Goal: Task Accomplishment & Management: Complete application form

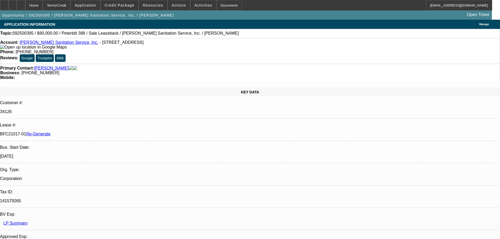
select select "3"
select select "0"
select select "2"
select select "0"
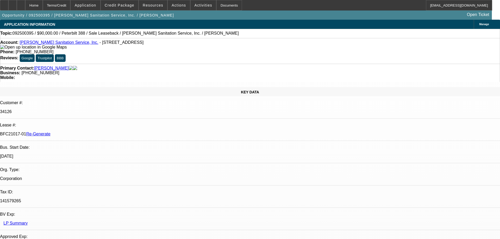
select select "6"
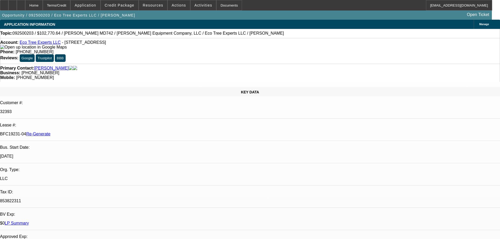
select select "3"
select select "0"
select select "6"
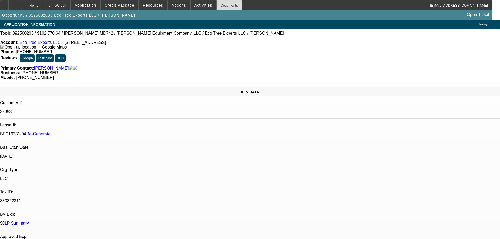
click at [216, 7] on div "Documents" at bounding box center [229, 5] width 26 height 11
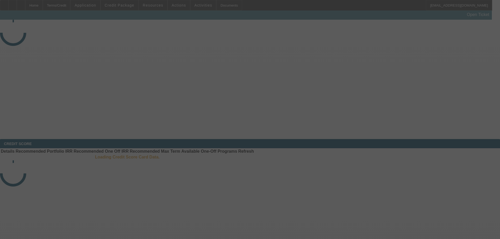
select select "3"
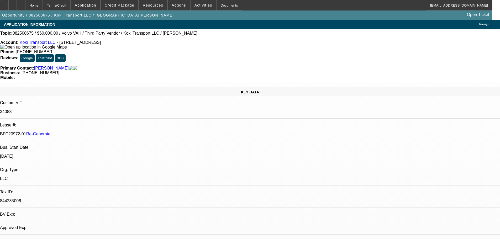
select select "0.2"
select select "2"
select select "0"
select select "6"
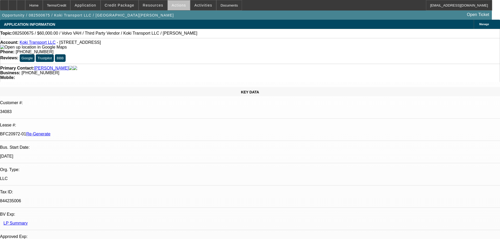
click at [180, 10] on span at bounding box center [179, 5] width 22 height 13
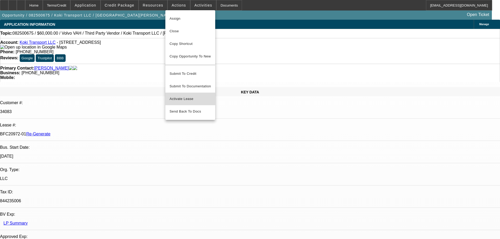
click at [185, 93] on button "Activate Lease" at bounding box center [190, 99] width 50 height 13
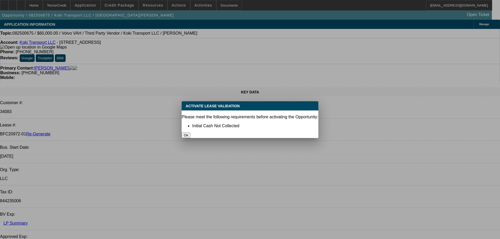
click at [190, 133] on button "Ok" at bounding box center [186, 136] width 9 height 6
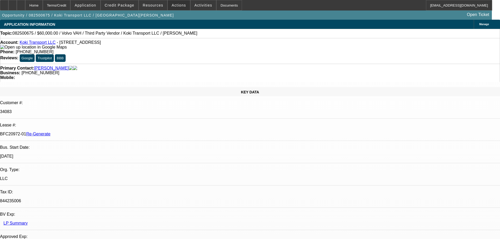
type input "jen"
drag, startPoint x: 391, startPoint y: 92, endPoint x: 378, endPoint y: 91, distance: 12.6
drag, startPoint x: 382, startPoint y: 91, endPoint x: 392, endPoint y: 93, distance: 10.1
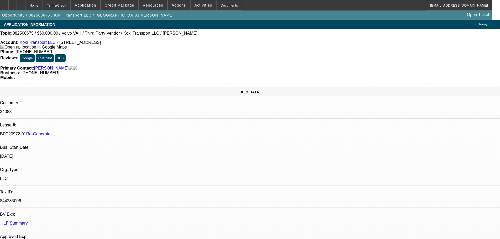
drag, startPoint x: 391, startPoint y: 91, endPoint x: 379, endPoint y: 92, distance: 11.3
copy p "19,390"
click at [225, 6] on div "Documents" at bounding box center [229, 5] width 26 height 11
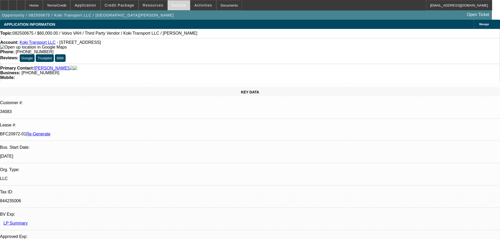
click at [173, 7] on span "Actions" at bounding box center [179, 5] width 14 height 4
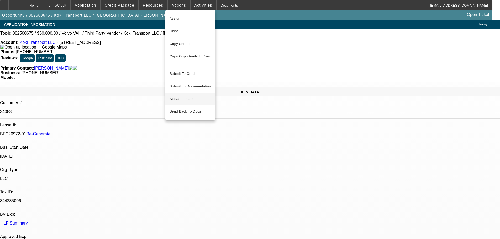
click at [183, 97] on span "Activate Lease" at bounding box center [190, 99] width 41 height 6
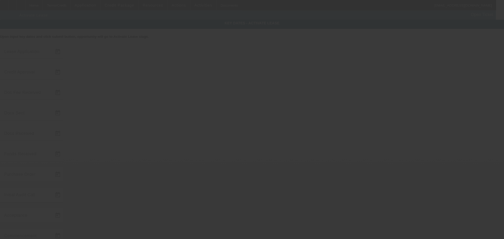
type input "8/25/2025"
type input "8/27/2025"
type input "8/28/2025"
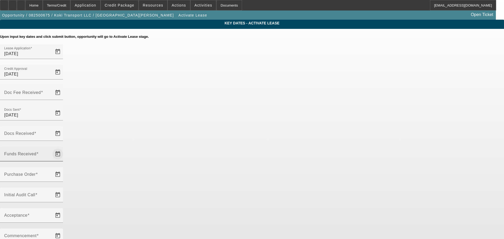
click at [64, 148] on span "Open calendar" at bounding box center [57, 154] width 13 height 13
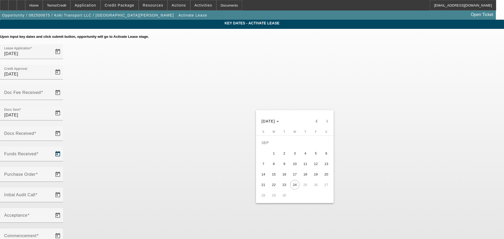
click at [320, 104] on div at bounding box center [252, 119] width 504 height 239
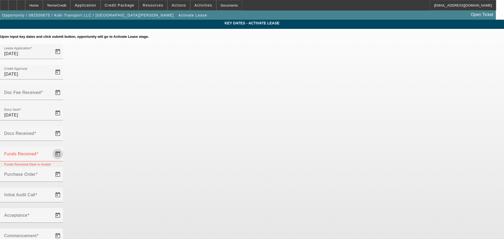
click at [64, 148] on span "Open calendar" at bounding box center [57, 154] width 13 height 13
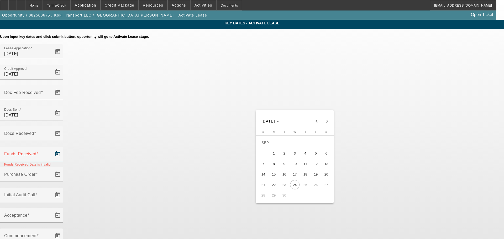
click at [274, 167] on span "8" at bounding box center [273, 163] width 9 height 9
type input "9/8/2025"
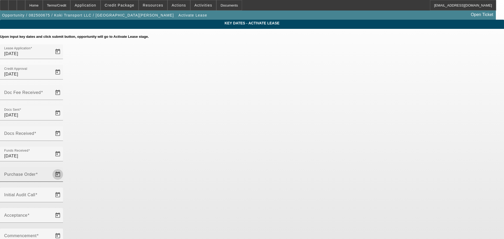
click at [64, 168] on span "Open calendar" at bounding box center [57, 174] width 13 height 13
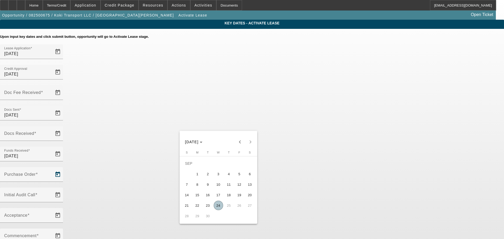
click at [220, 209] on span "24" at bounding box center [218, 205] width 9 height 9
type input "9/24/2025"
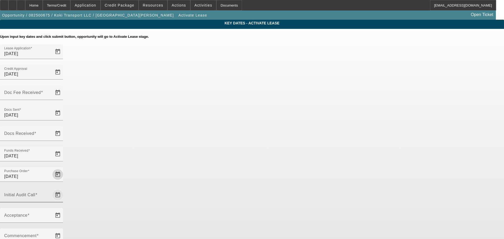
click at [64, 189] on span "Open calendar" at bounding box center [57, 195] width 13 height 13
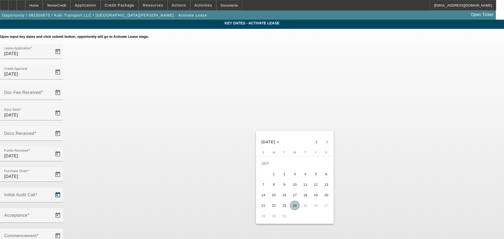
click at [293, 206] on span "24" at bounding box center [294, 205] width 9 height 9
type input "9/24/2025"
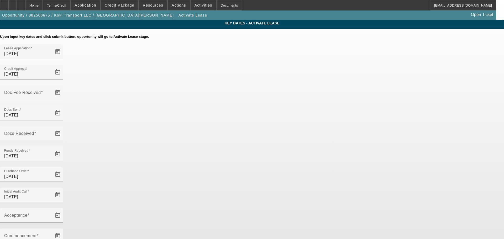
click at [249, 208] on div "Acceptance" at bounding box center [252, 218] width 504 height 20
click at [64, 209] on span "Open calendar" at bounding box center [57, 215] width 13 height 13
click at [219, 119] on span "24" at bounding box center [218, 118] width 9 height 9
type input "9/24/2025"
type input "10/1/2025"
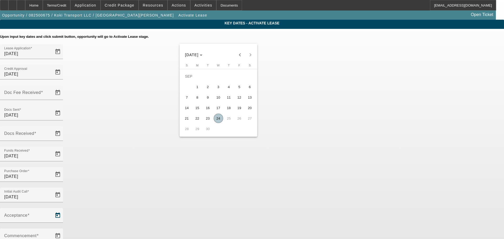
type input "11/1/2025"
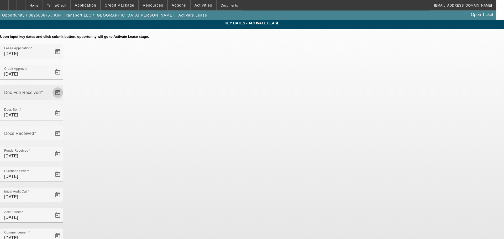
click at [64, 86] on span "Open calendar" at bounding box center [57, 92] width 13 height 13
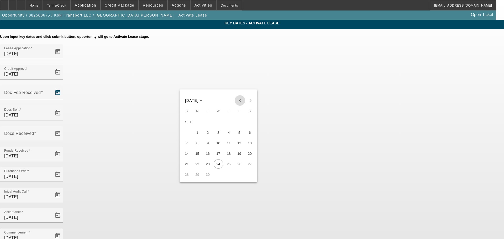
click at [240, 98] on span "Previous month" at bounding box center [240, 100] width 11 height 11
click at [229, 166] on span "28" at bounding box center [228, 163] width 9 height 9
type input "8/28/2025"
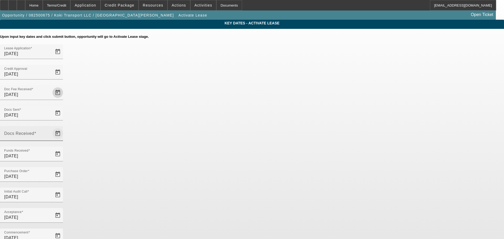
click at [64, 127] on span "Open calendar" at bounding box center [57, 133] width 13 height 13
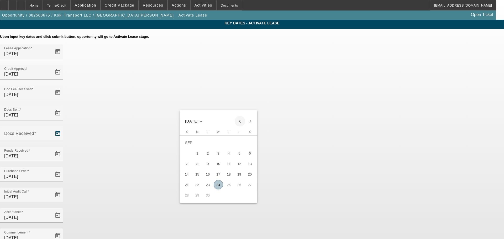
click at [239, 124] on span "Previous month" at bounding box center [240, 121] width 11 height 11
click at [243, 186] on span "29" at bounding box center [239, 184] width 9 height 9
type input "8/29/2025"
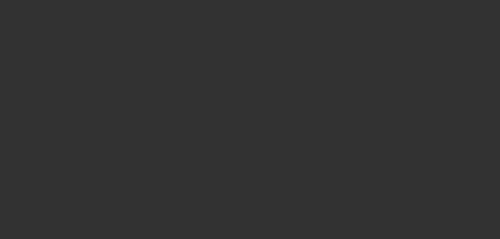
select select "4"
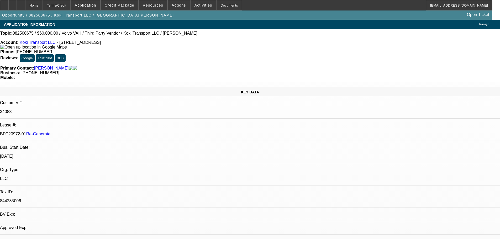
select select "0.2"
select select "2"
select select "0"
select select "6"
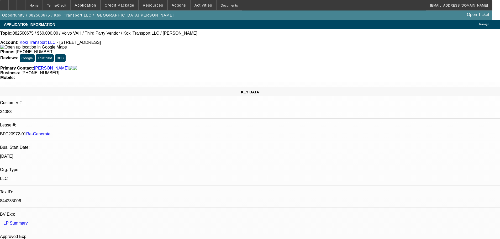
drag, startPoint x: 62, startPoint y: 62, endPoint x: 35, endPoint y: 61, distance: 26.8
click at [35, 66] on div "Primary Contact: Ramirez, Ramon" at bounding box center [250, 68] width 500 height 5
copy div ": Ramirez, Ramon"
